Goal: Task Accomplishment & Management: Use online tool/utility

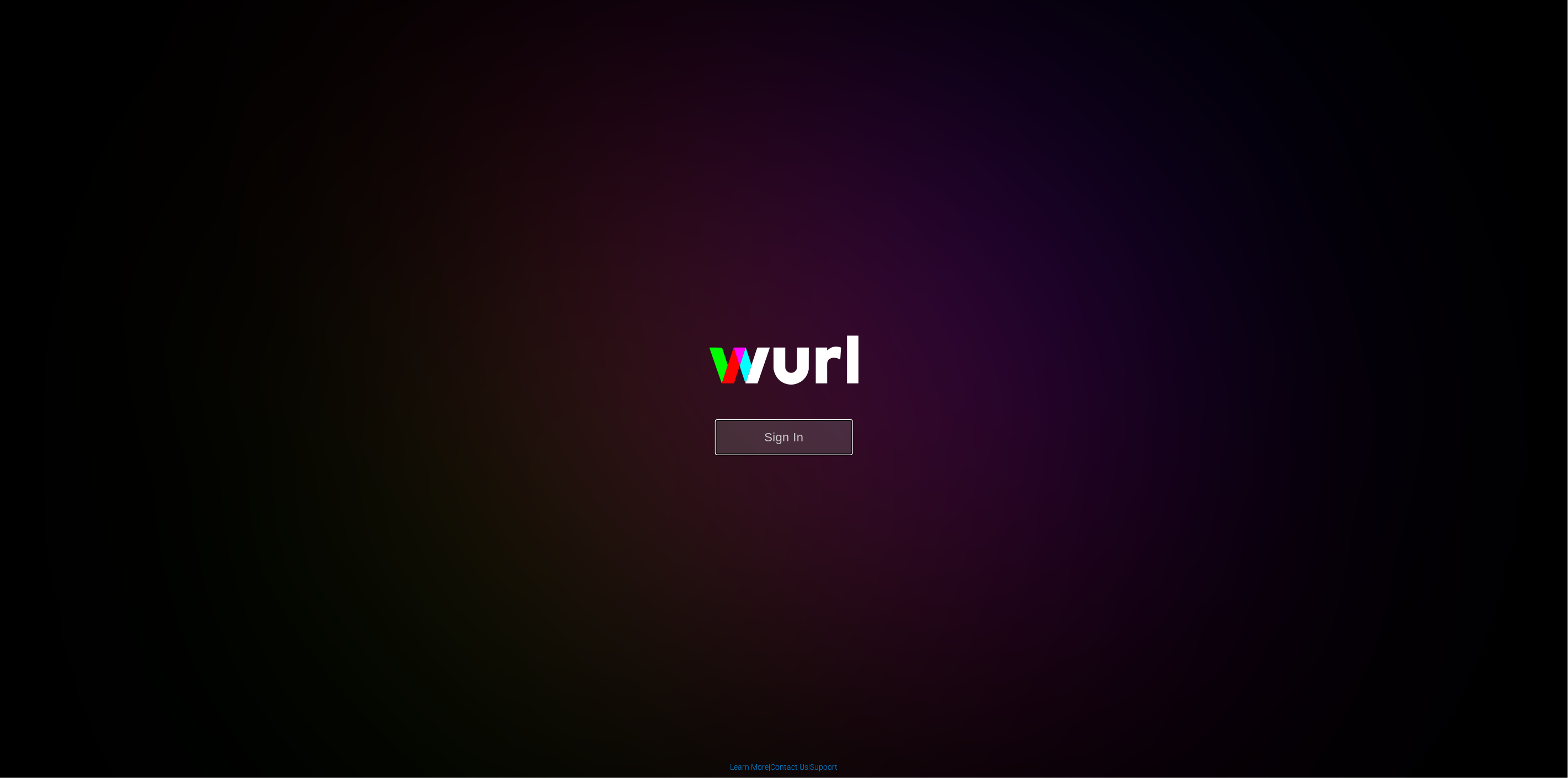
click at [771, 444] on button "Sign In" at bounding box center [784, 437] width 138 height 36
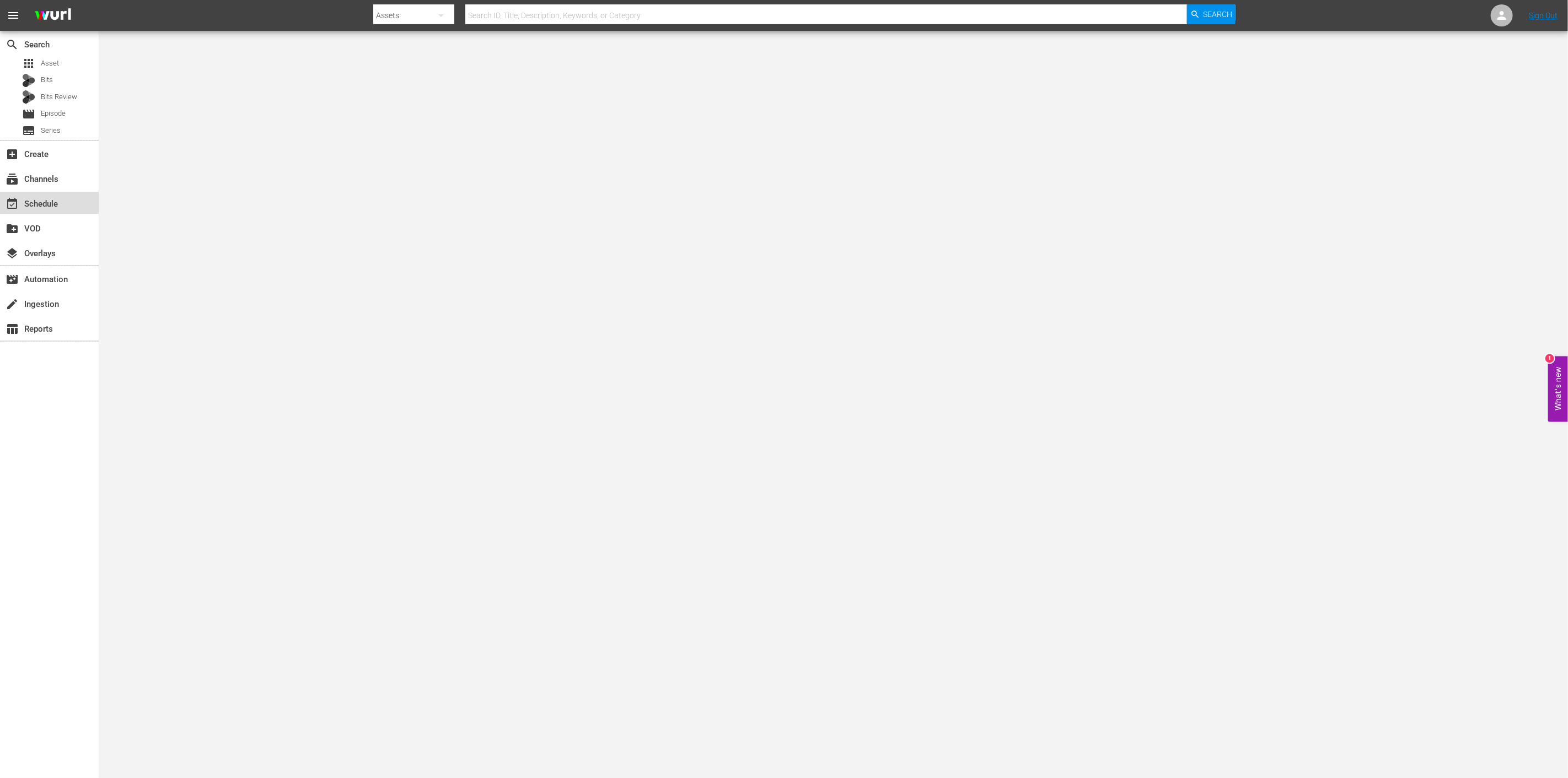
click at [22, 201] on div "event_available Schedule" at bounding box center [31, 202] width 62 height 10
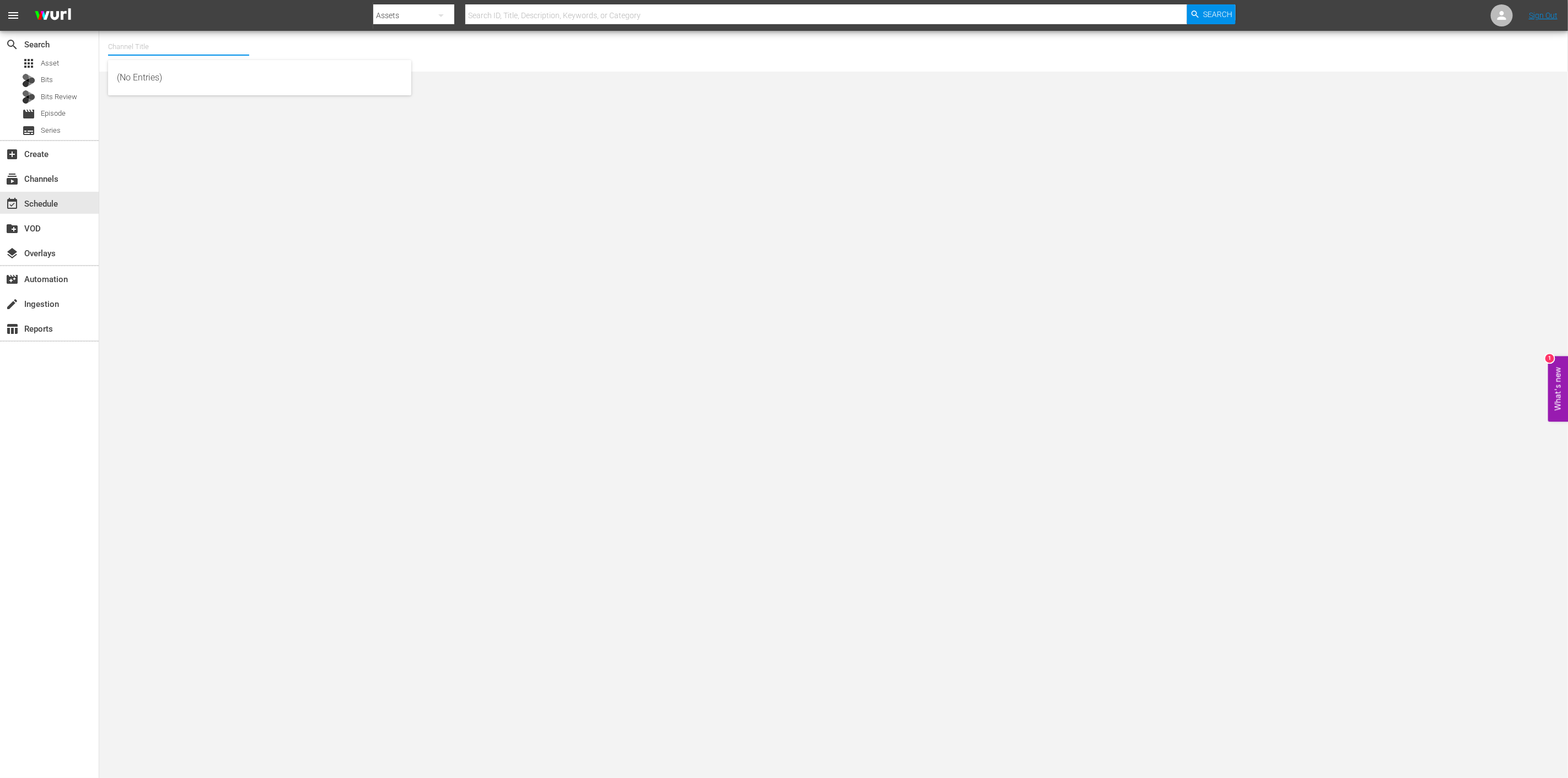
click at [198, 47] on input "text" at bounding box center [179, 47] width 141 height 27
click at [200, 47] on input "wedo" at bounding box center [179, 47] width 141 height 27
click at [179, 229] on div "wedotv true stories (1879 - video_solutions_ag_wedotvtruestories_1)" at bounding box center [259, 236] width 285 height 27
type input "wedotv true stories (1879 - video_solutions_ag_wedotvtruestories_1)"
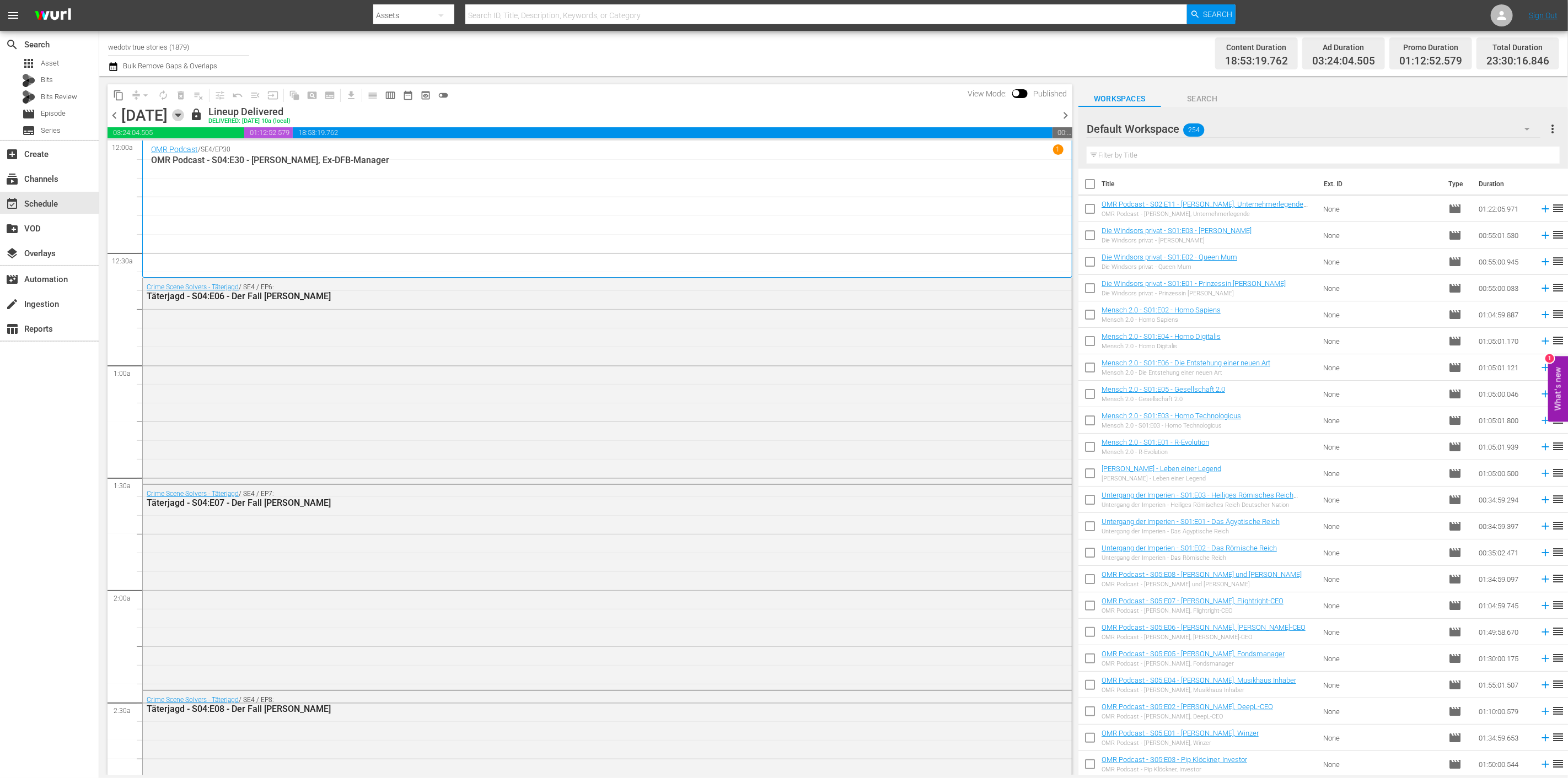
click at [184, 112] on icon "button" at bounding box center [178, 115] width 12 height 12
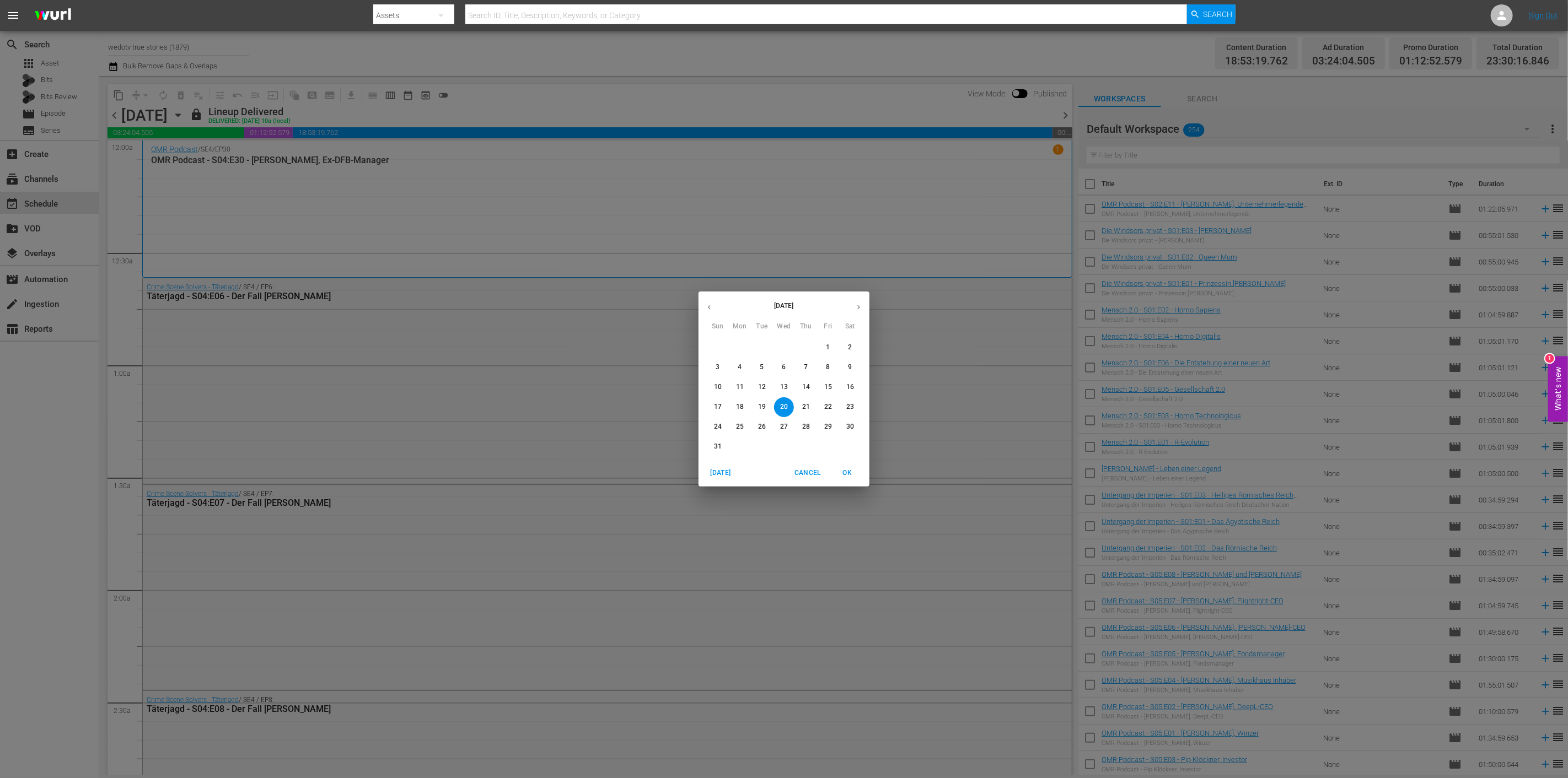
click at [719, 448] on p "31" at bounding box center [718, 446] width 8 height 9
